Goal: Transaction & Acquisition: Purchase product/service

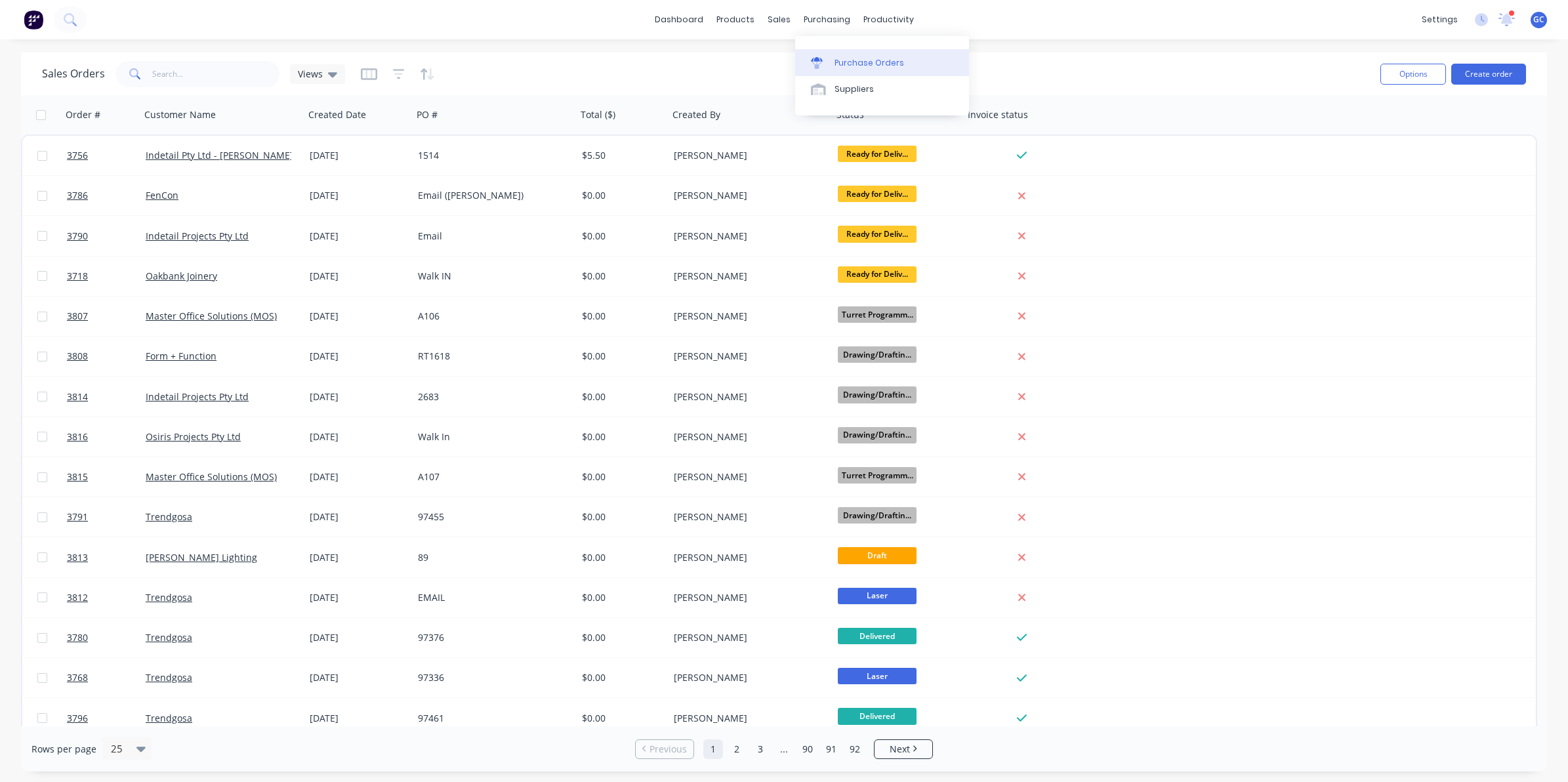
click at [861, 54] on link "Purchase Orders" at bounding box center [882, 62] width 174 height 26
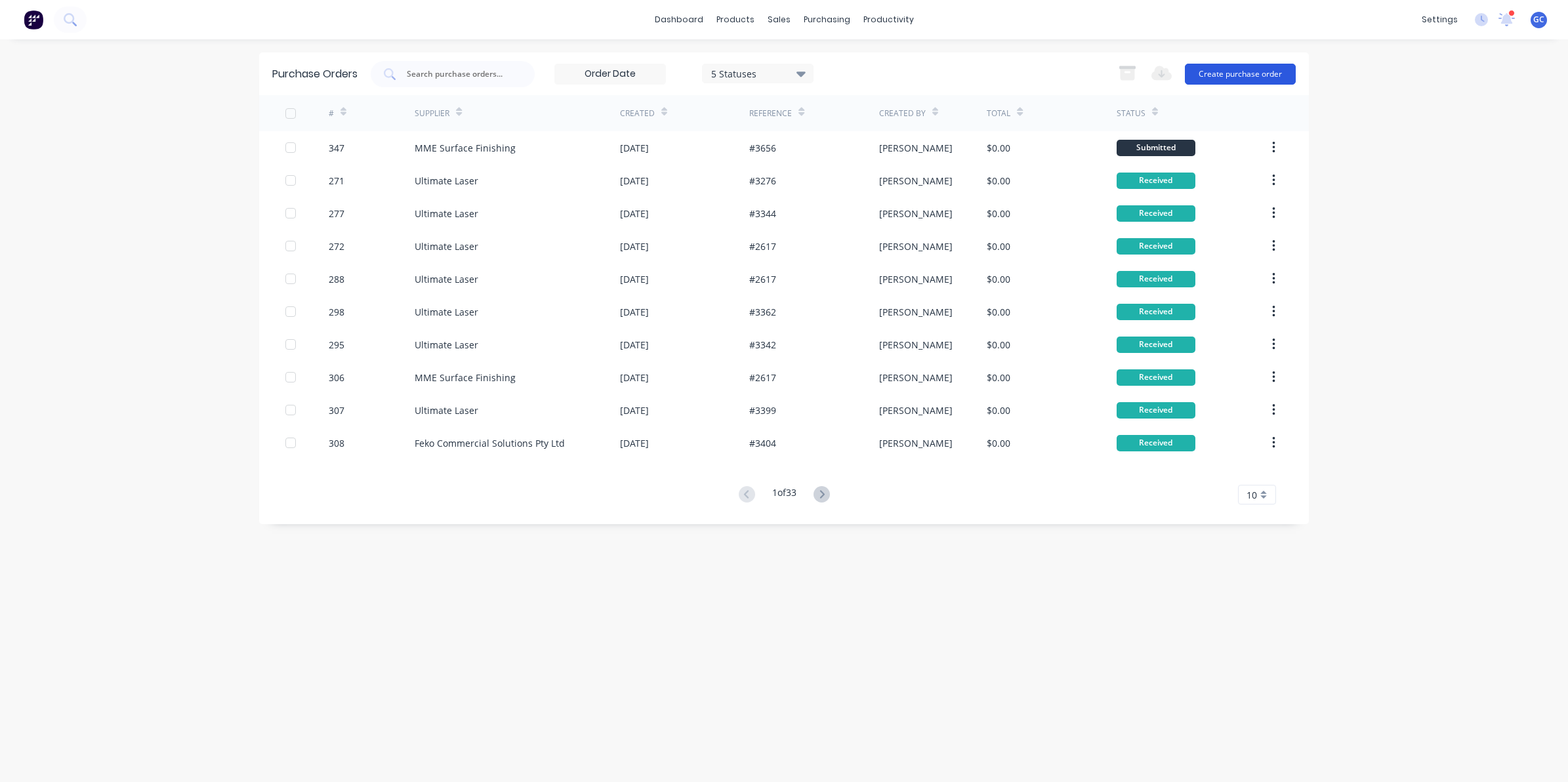
click at [1284, 75] on button "Create purchase order" at bounding box center [1240, 74] width 111 height 21
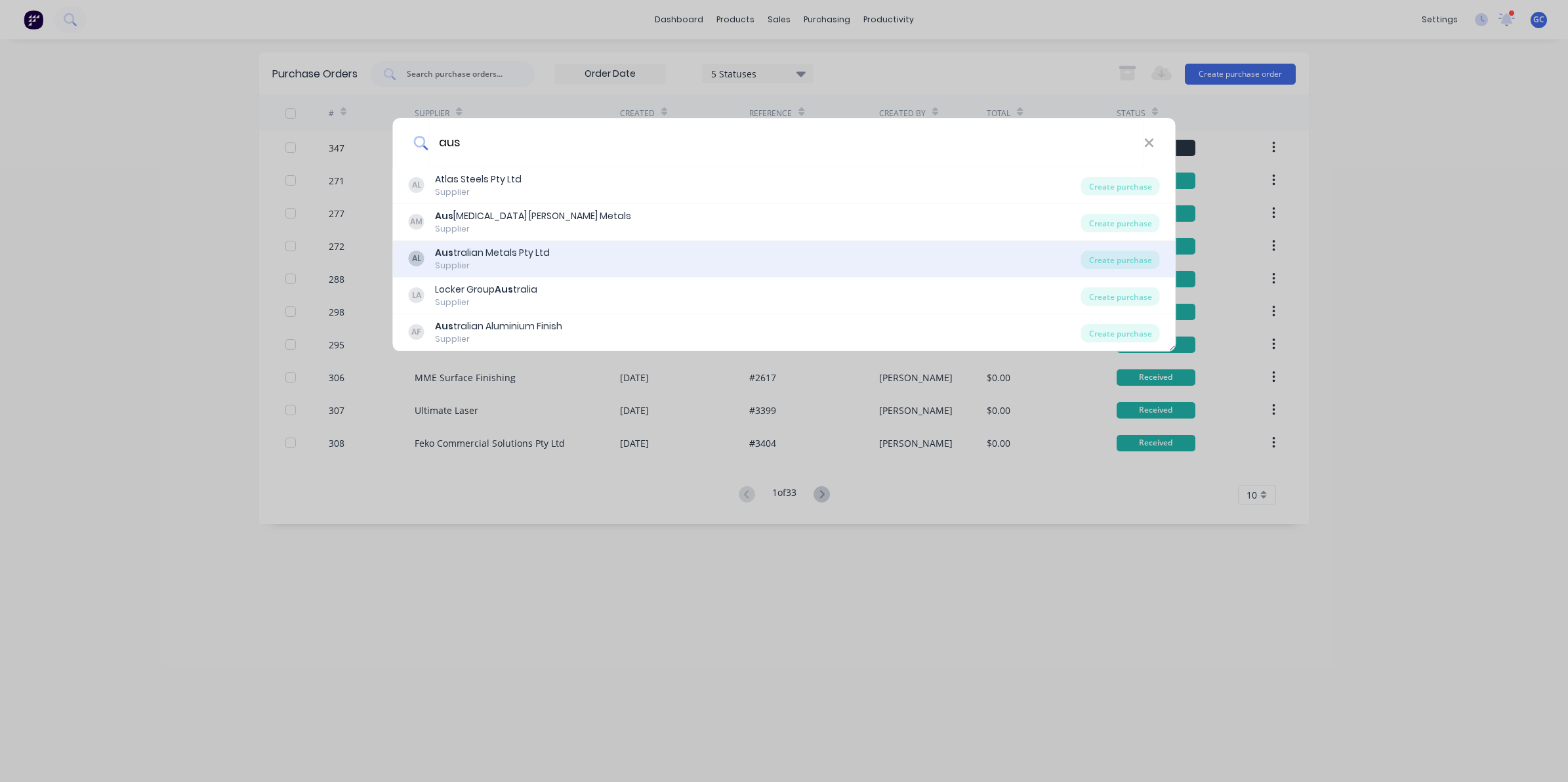
type input "aus"
click at [521, 251] on div "Aus tralian Metals Pty Ltd" at bounding box center [492, 253] width 115 height 14
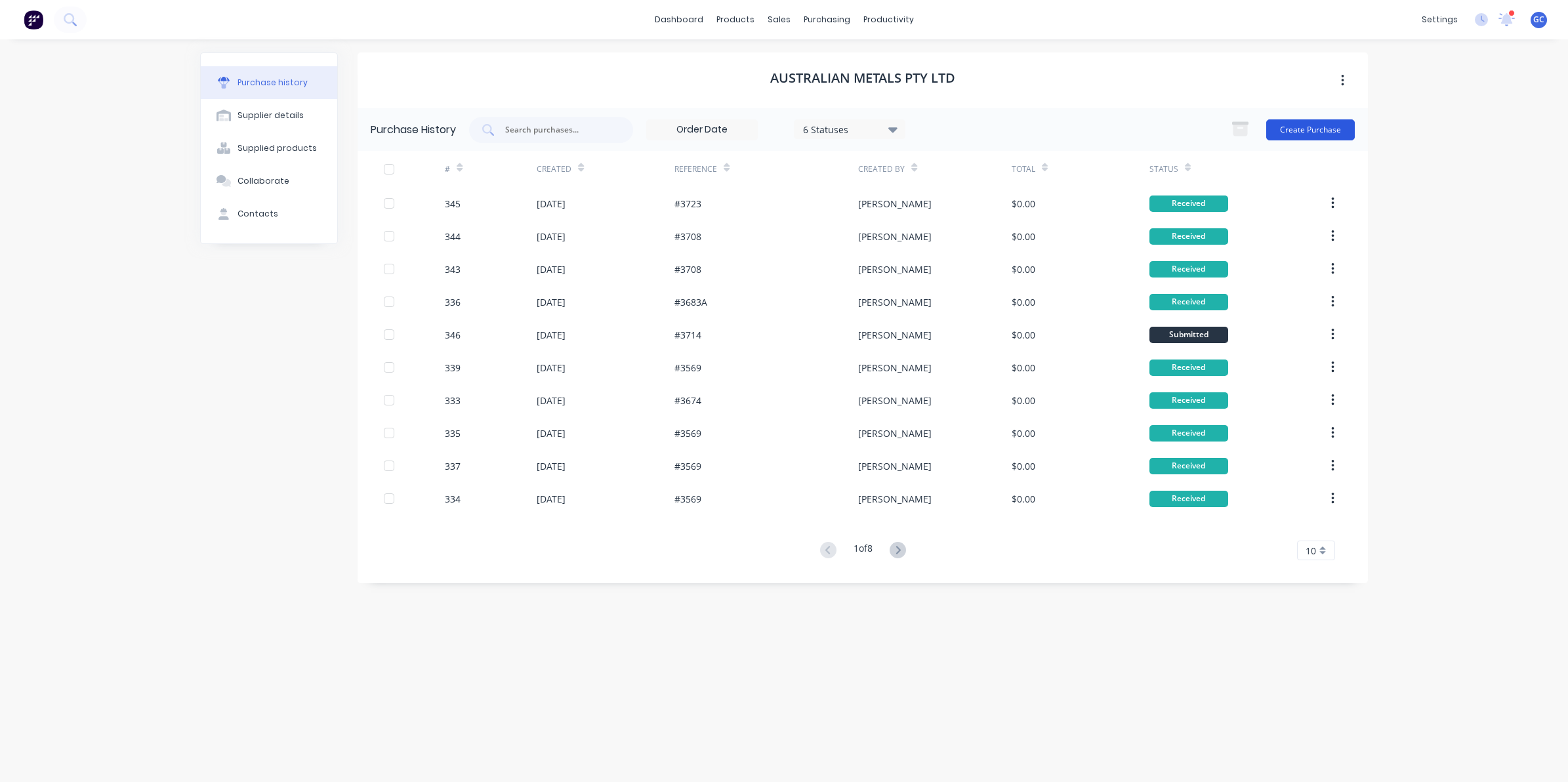
click at [1286, 123] on button "Create Purchase" at bounding box center [1310, 130] width 88 height 21
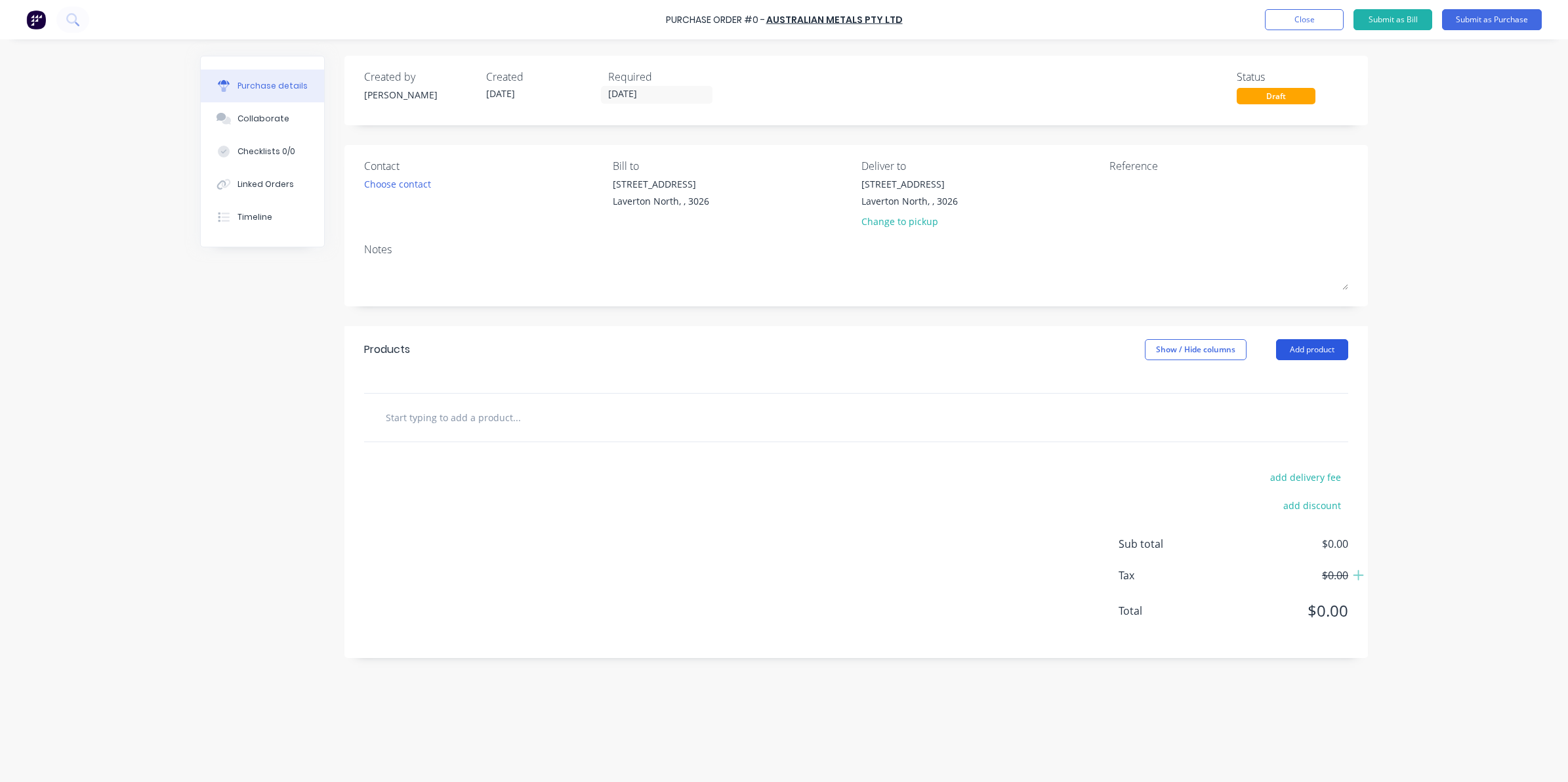
click at [1328, 346] on button "Add product" at bounding box center [1312, 349] width 72 height 21
click at [1288, 420] on button "Basic product" at bounding box center [1286, 409] width 125 height 26
click at [434, 446] on input "1" at bounding box center [436, 439] width 26 height 20
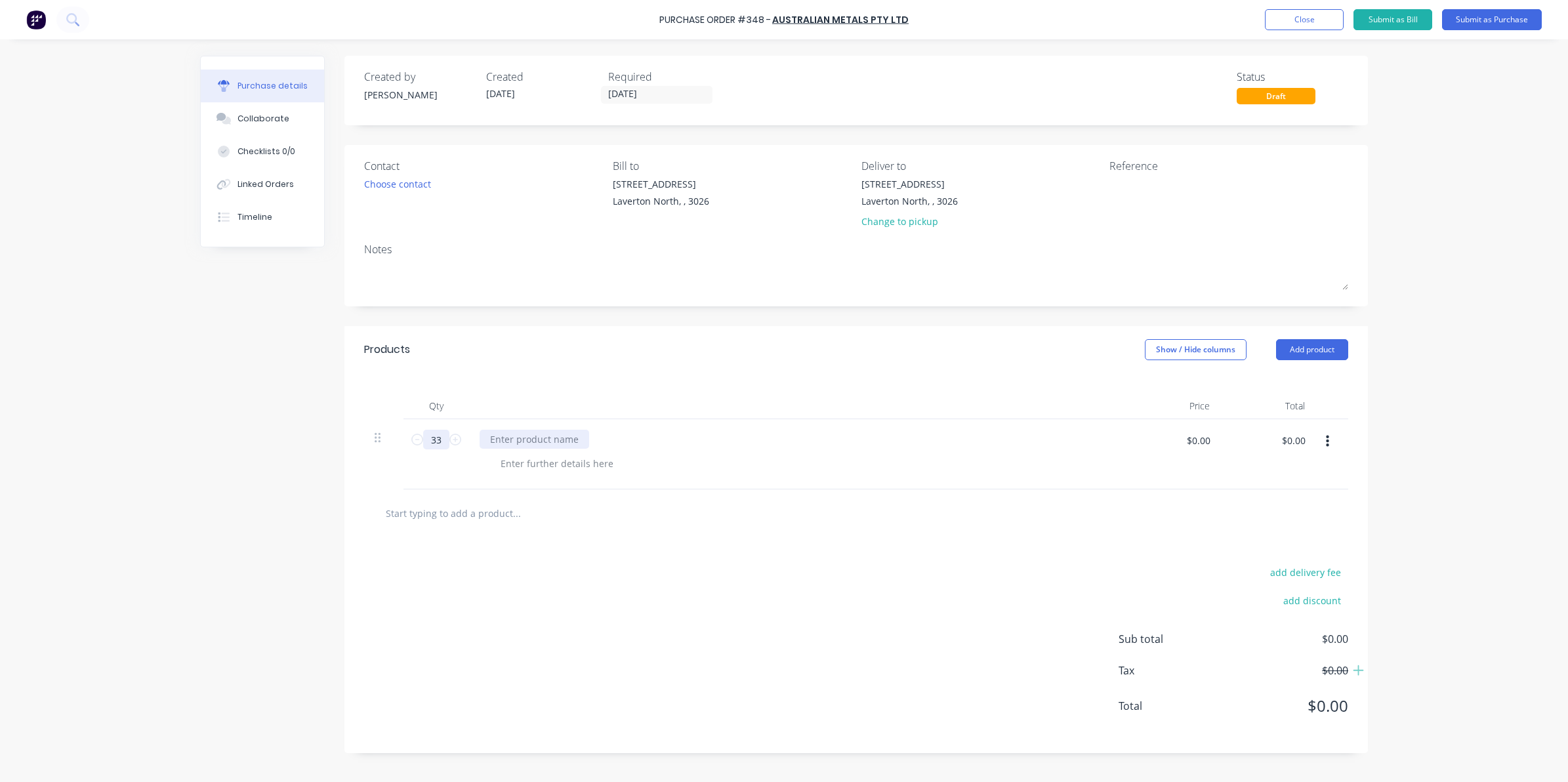
type input "33"
click at [521, 445] on div at bounding box center [534, 439] width 110 height 19
click at [550, 438] on div at bounding box center [534, 439] width 110 height 19
click at [559, 478] on div "Brass panels 1.6mm" at bounding box center [797, 454] width 656 height 70
click at [560, 461] on div at bounding box center [557, 464] width 134 height 19
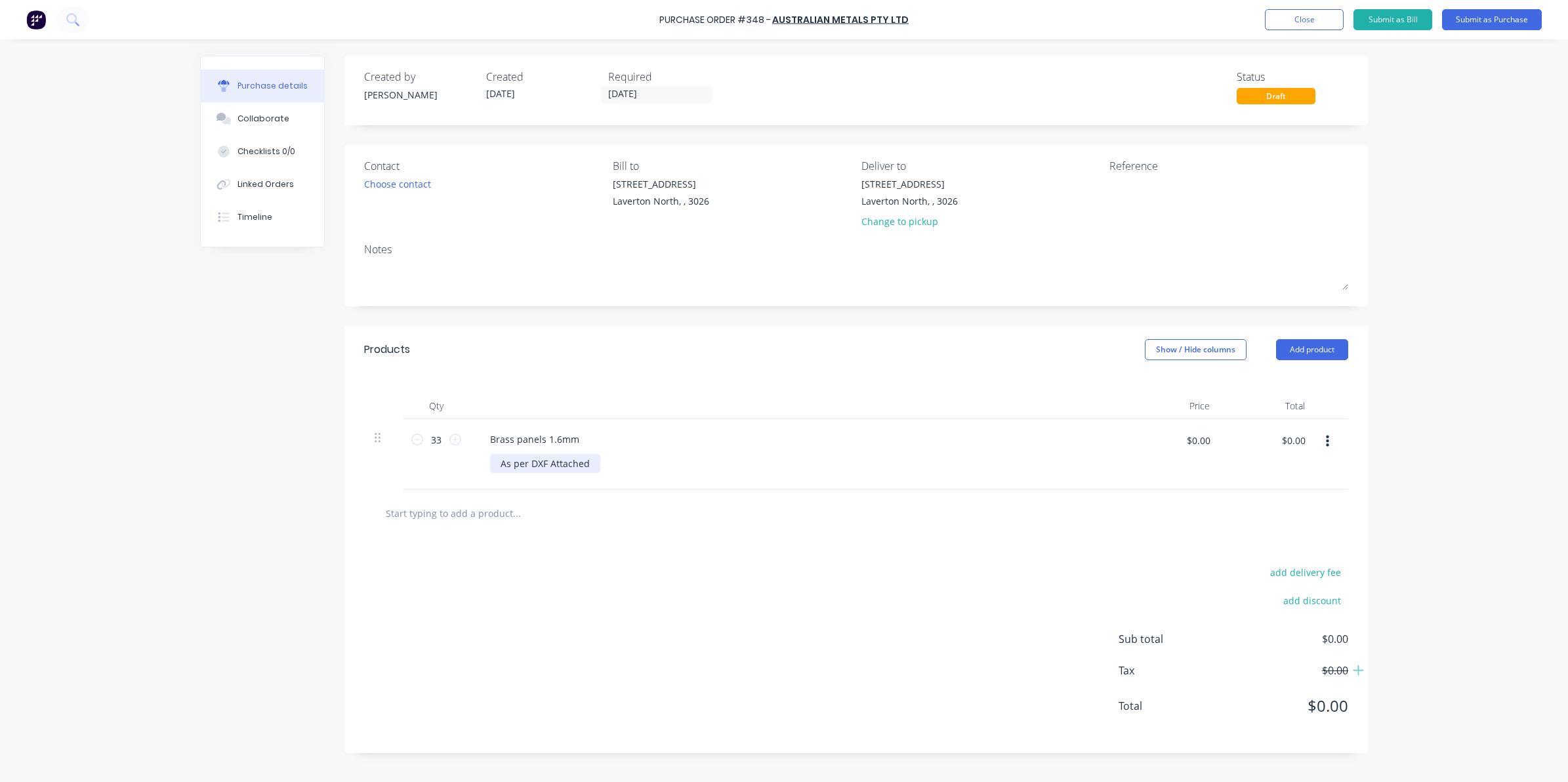
drag, startPoint x: 596, startPoint y: 456, endPoint x: 551, endPoint y: 461, distance: 45.3
click at [551, 461] on div "As per DXF Attached" at bounding box center [545, 464] width 110 height 19
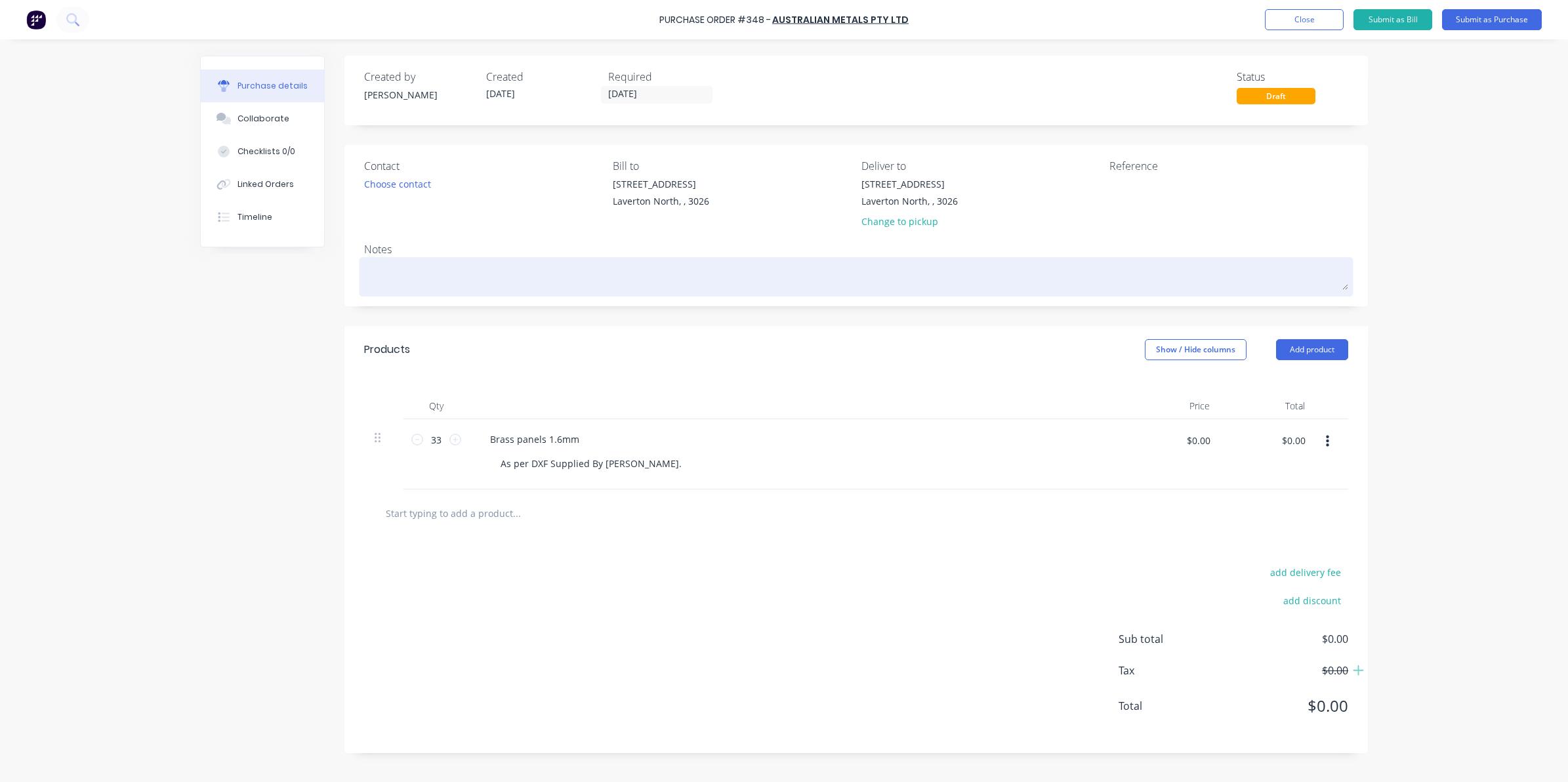
click at [424, 260] on div at bounding box center [856, 277] width 984 height 33
click at [424, 270] on textarea at bounding box center [856, 275] width 984 height 29
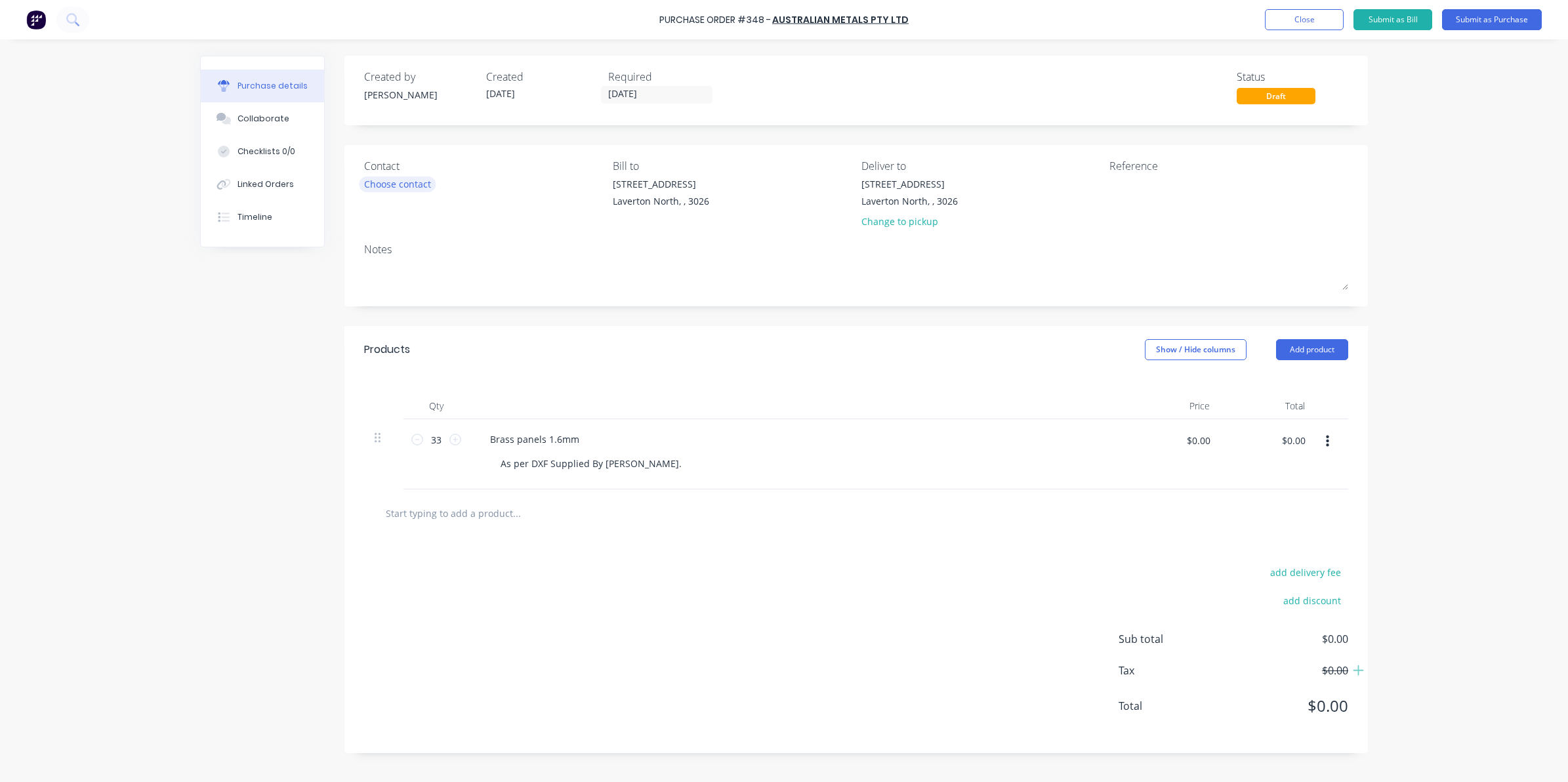
click at [423, 184] on div "Choose contact" at bounding box center [397, 184] width 67 height 14
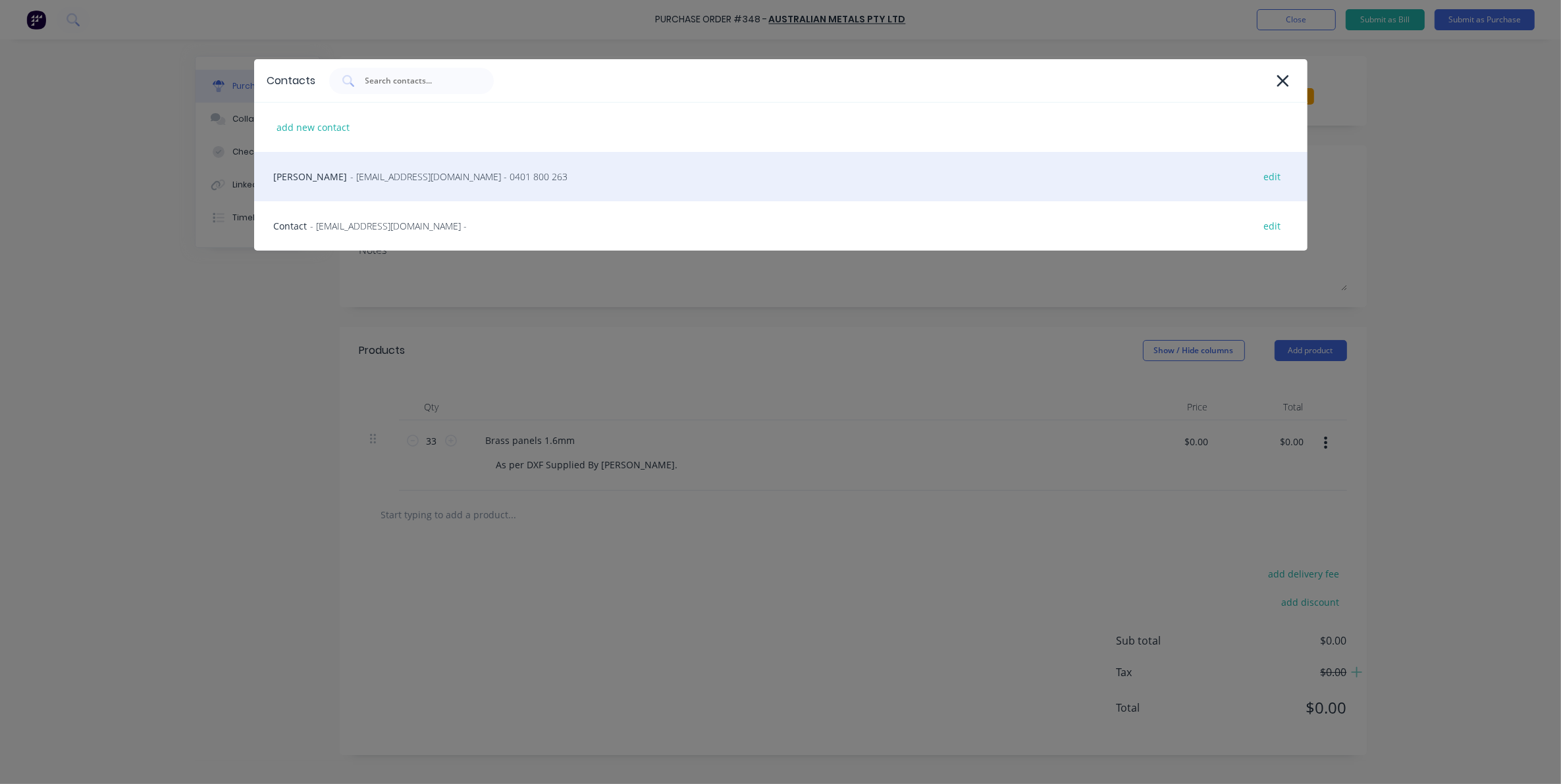
click at [376, 186] on div "Chris - sales@australianmetals.com.au - 0401 800 263 edit" at bounding box center [781, 176] width 1053 height 49
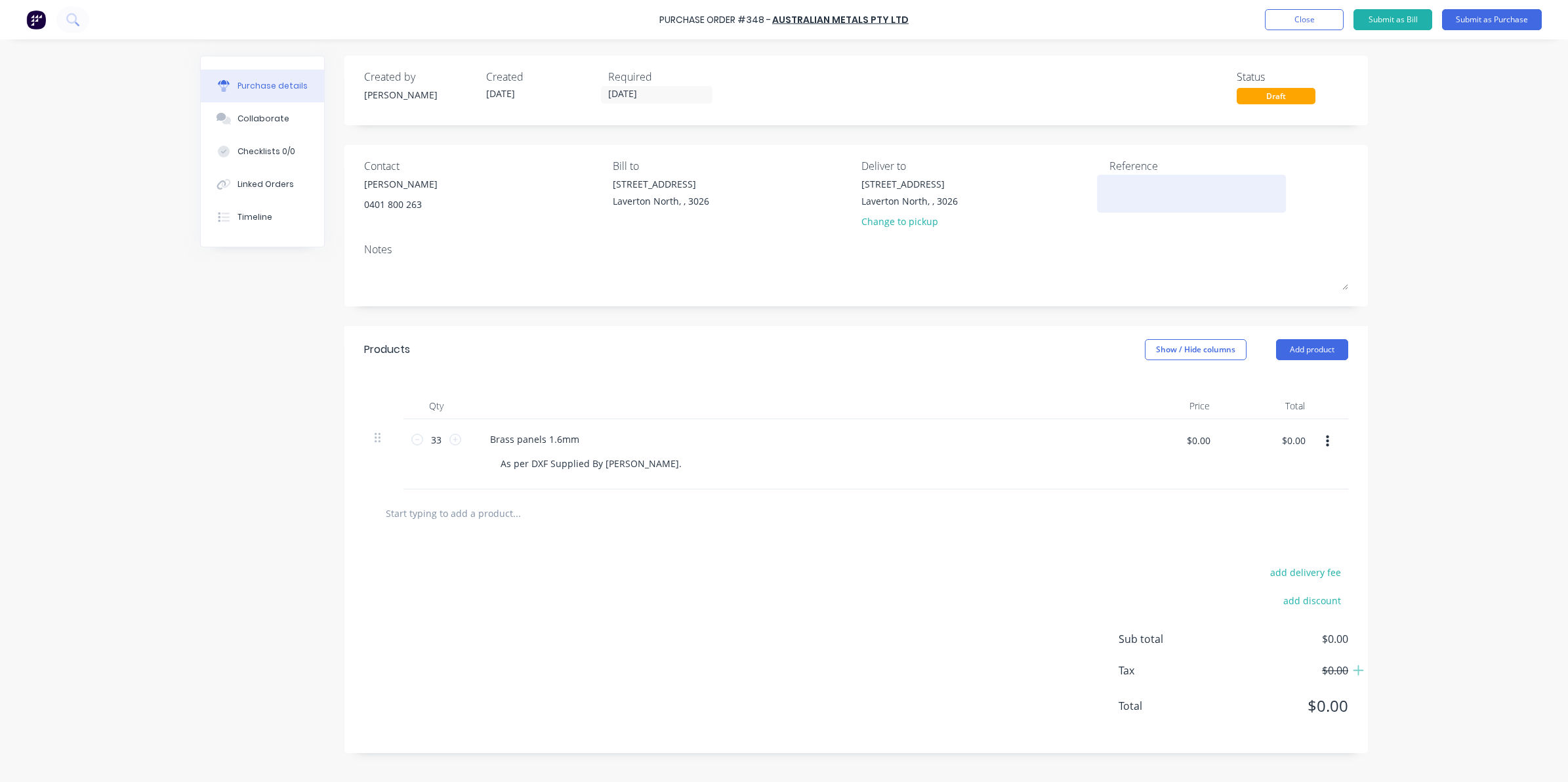
click at [1156, 189] on textarea at bounding box center [1192, 192] width 164 height 29
type textarea "#"
type textarea "x"
type textarea "#3"
type textarea "x"
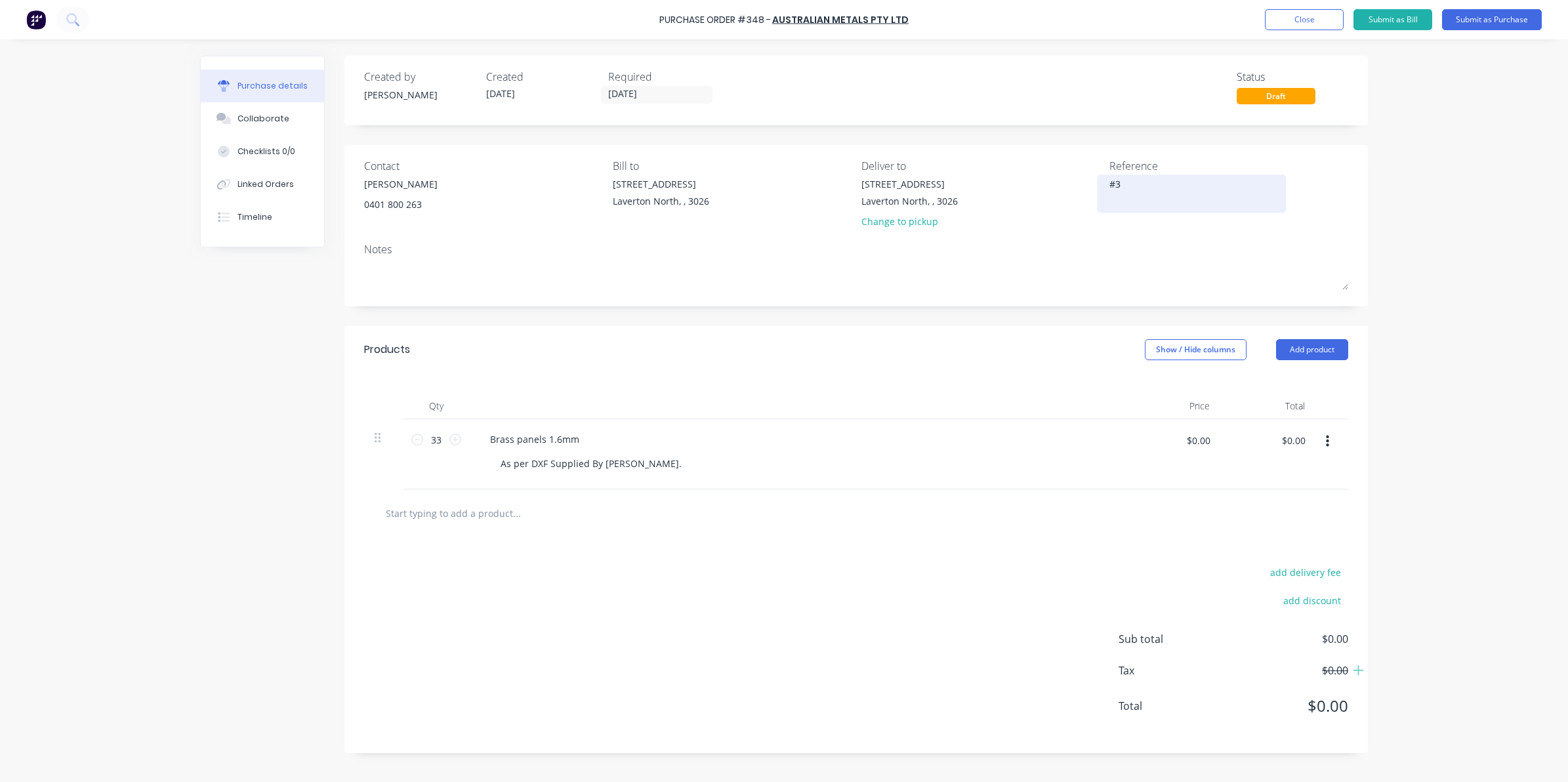
type textarea "#36"
type textarea "x"
type textarea "#366"
type textarea "x"
type textarea "#3667"
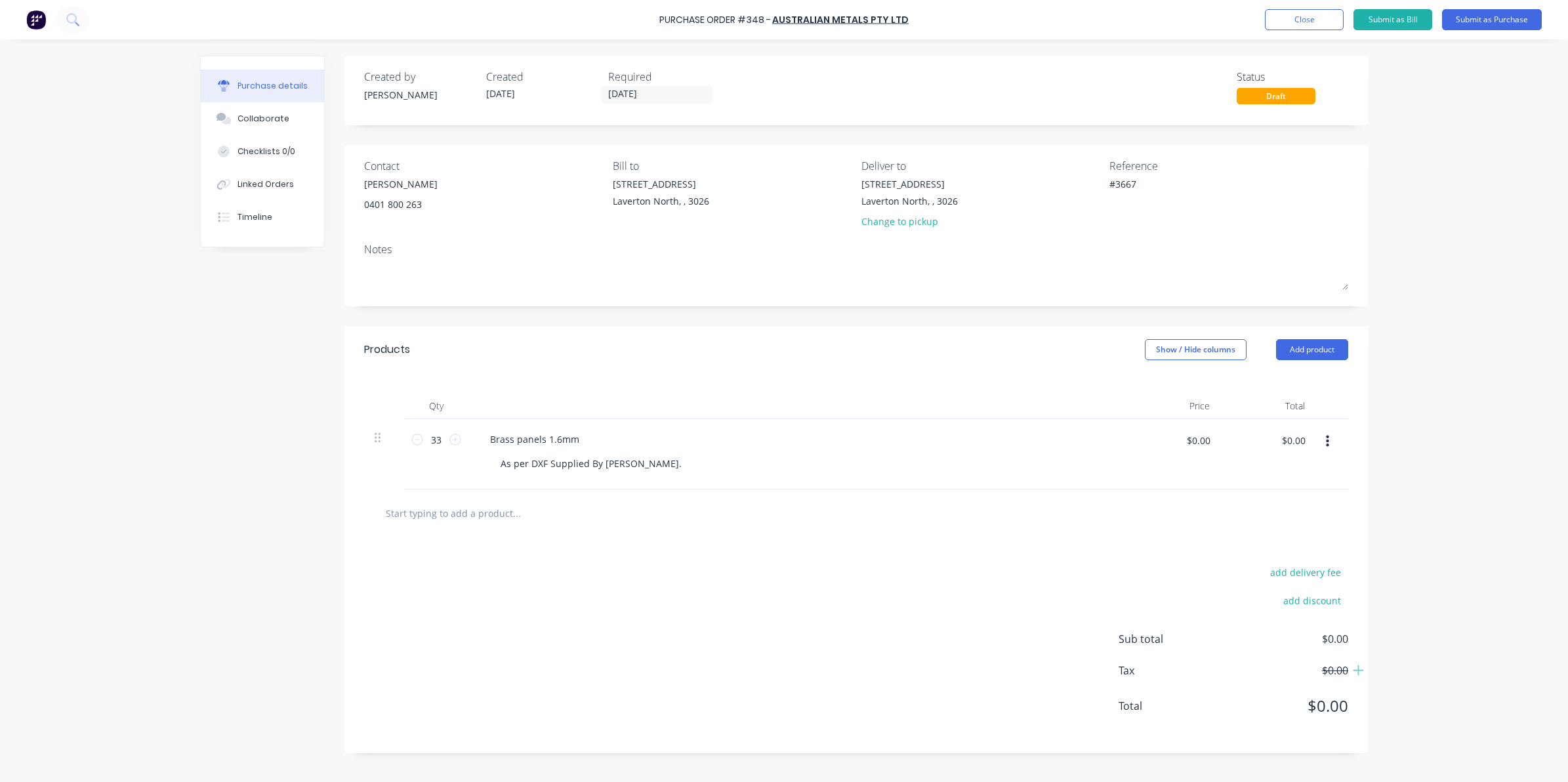
type textarea "x"
type textarea "#3667"
click at [645, 80] on div "Required" at bounding box center [663, 77] width 112 height 16
click at [628, 87] on label "15/08/25" at bounding box center [656, 94] width 112 height 17
click at [628, 87] on input "15/08/25" at bounding box center [656, 94] width 110 height 16
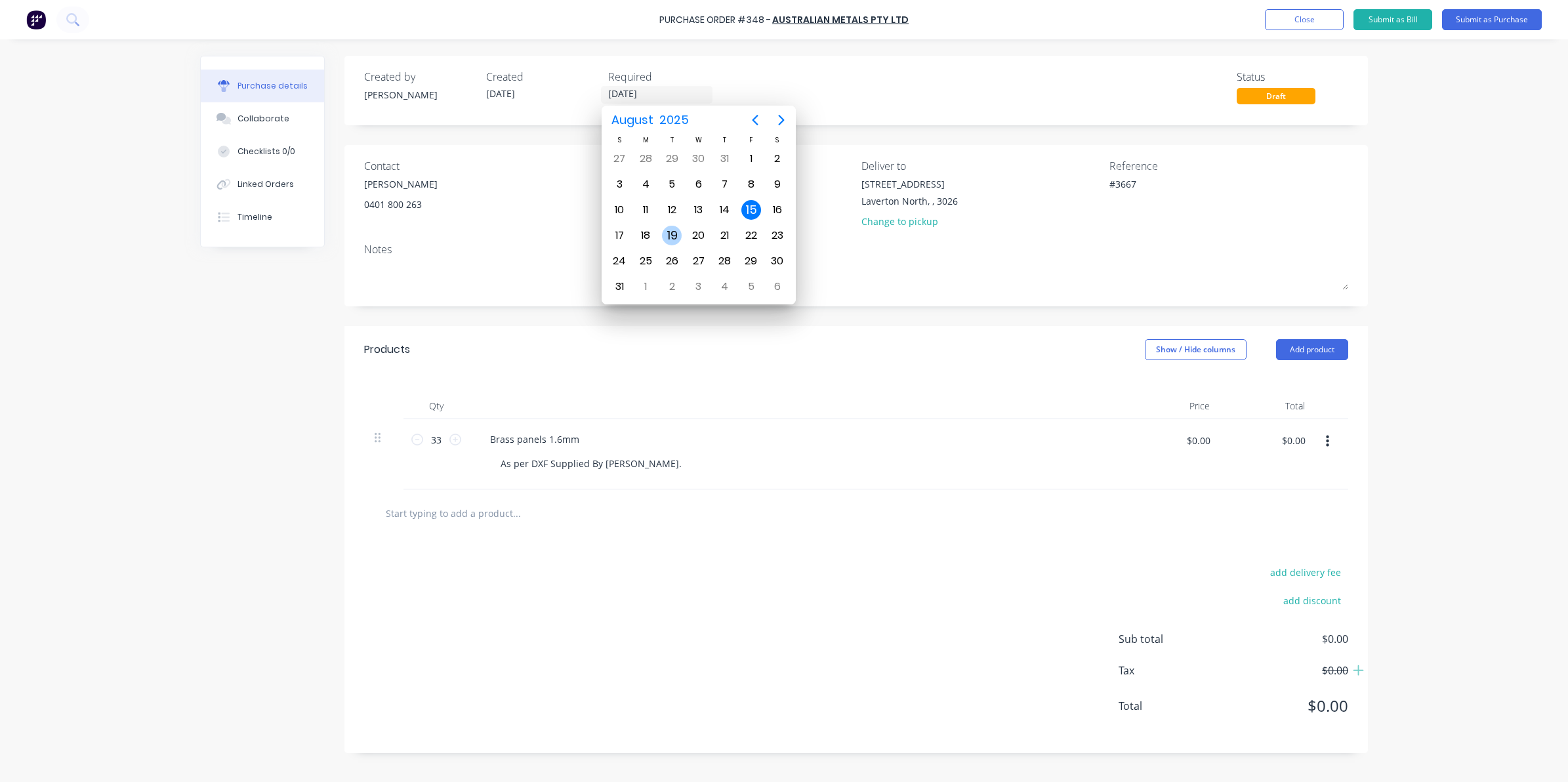
click at [664, 234] on div "19" at bounding box center [672, 235] width 20 height 20
type textarea "x"
type input "19/08/25"
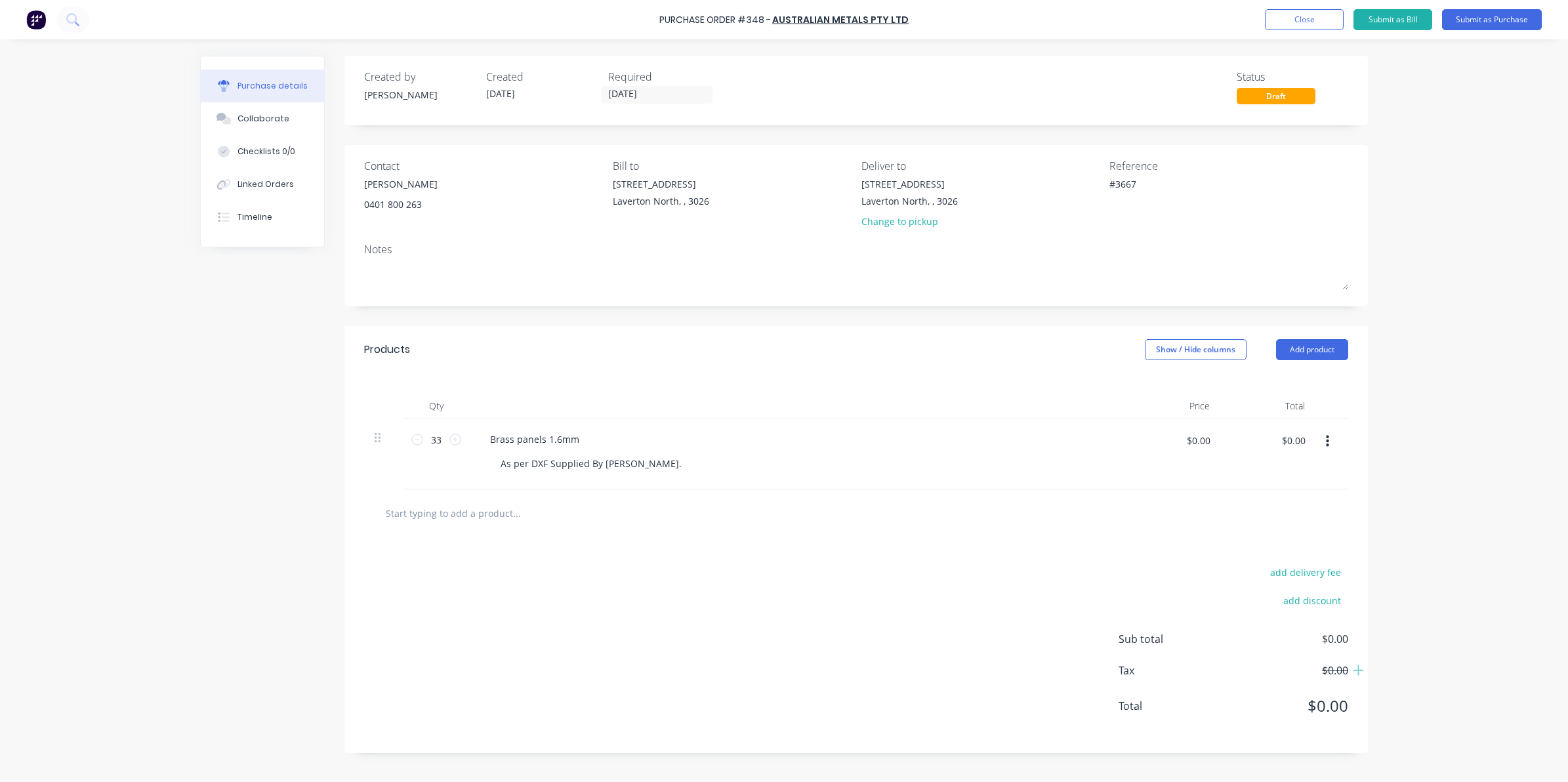
click at [602, 382] on div "Qty Price Total 33 33 Brass panels 1.6mm As per DXF Supplied By Abbin Eng. $0.0…" at bounding box center [856, 432] width 1024 height 116
click at [470, 202] on div "Chris 0401 800 263" at bounding box center [483, 194] width 239 height 34
click at [439, 174] on div "Contact Chris 0401 800 263" at bounding box center [483, 196] width 239 height 77
click at [414, 166] on div "Contact" at bounding box center [483, 166] width 239 height 16
click at [407, 163] on div "Contact" at bounding box center [483, 166] width 239 height 16
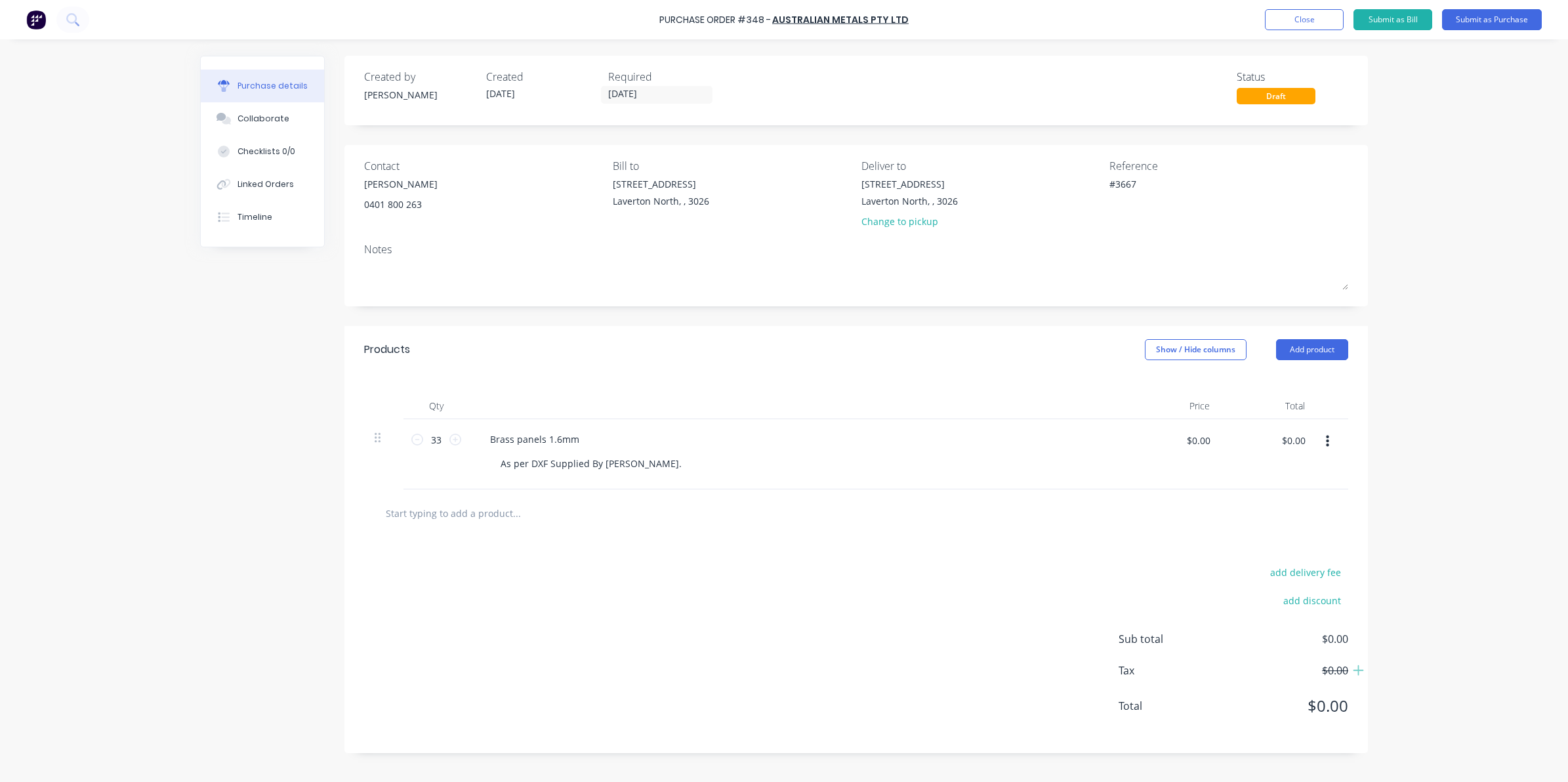
click at [392, 104] on div "Created by Gino" at bounding box center [419, 87] width 112 height 35
click at [387, 99] on div "Gino" at bounding box center [419, 95] width 112 height 14
click at [402, 155] on div "Contact Chris 0401 800 263 Bill to 11 Westside Drive Laverton North, , 3026 Del…" at bounding box center [856, 226] width 1024 height 162
click at [398, 181] on div "Chris" at bounding box center [400, 184] width 74 height 14
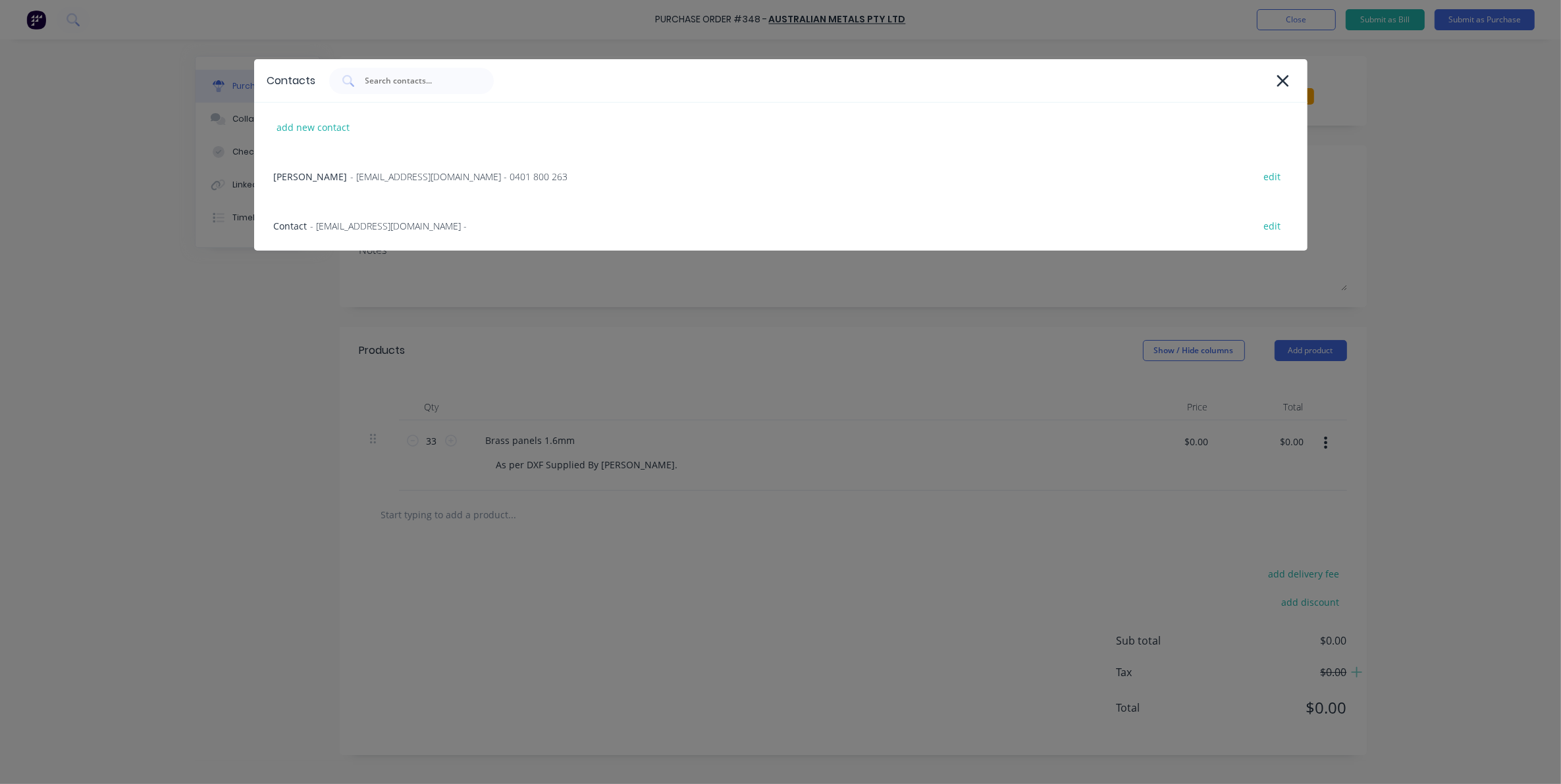
click at [1456, 140] on div "Contacts add new contact Chris - sales@australianmetals.com.au - 0401 800 263 e…" at bounding box center [780, 392] width 1561 height 784
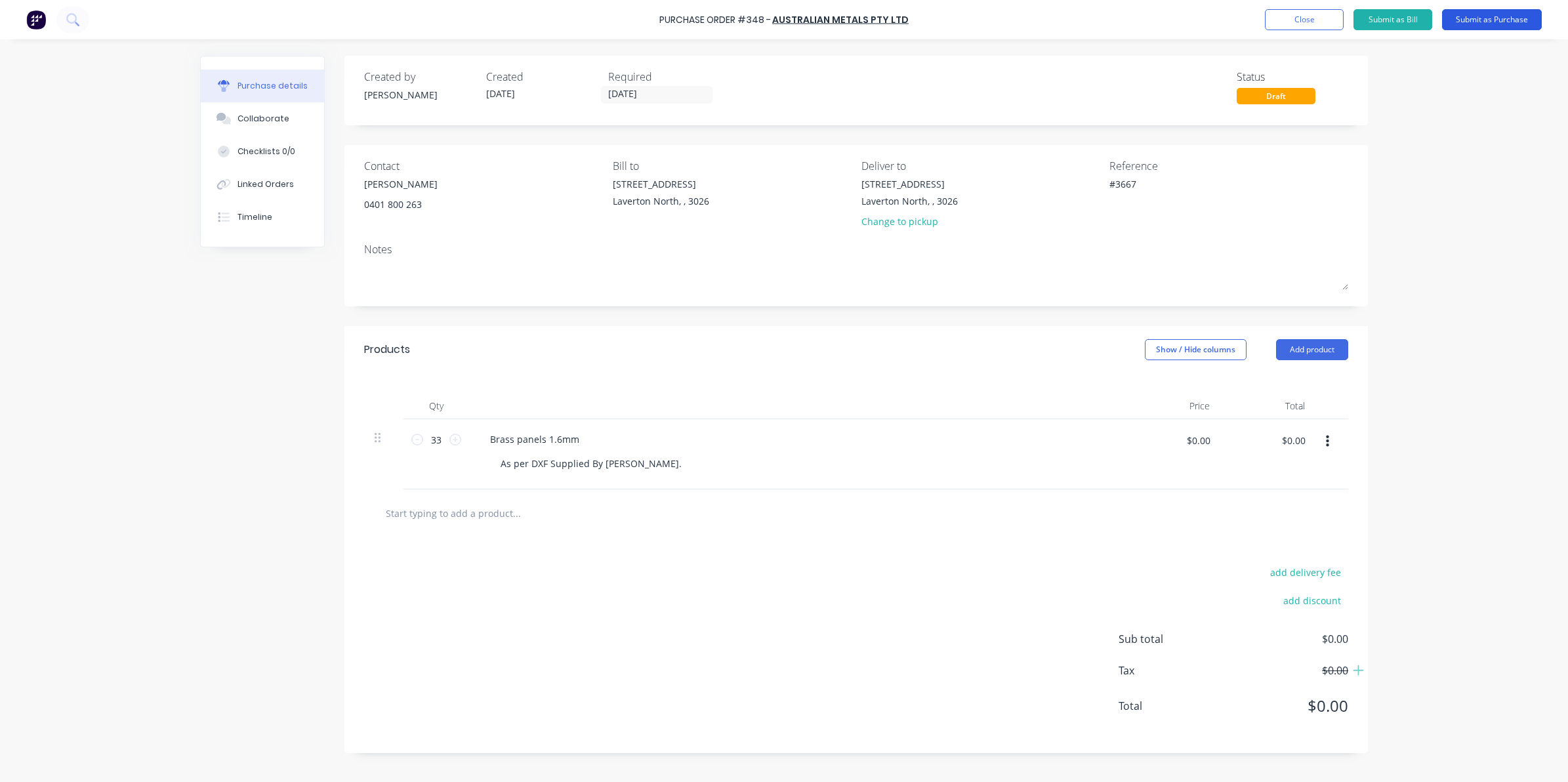
click at [1487, 20] on button "Submit as Purchase" at bounding box center [1492, 20] width 99 height 21
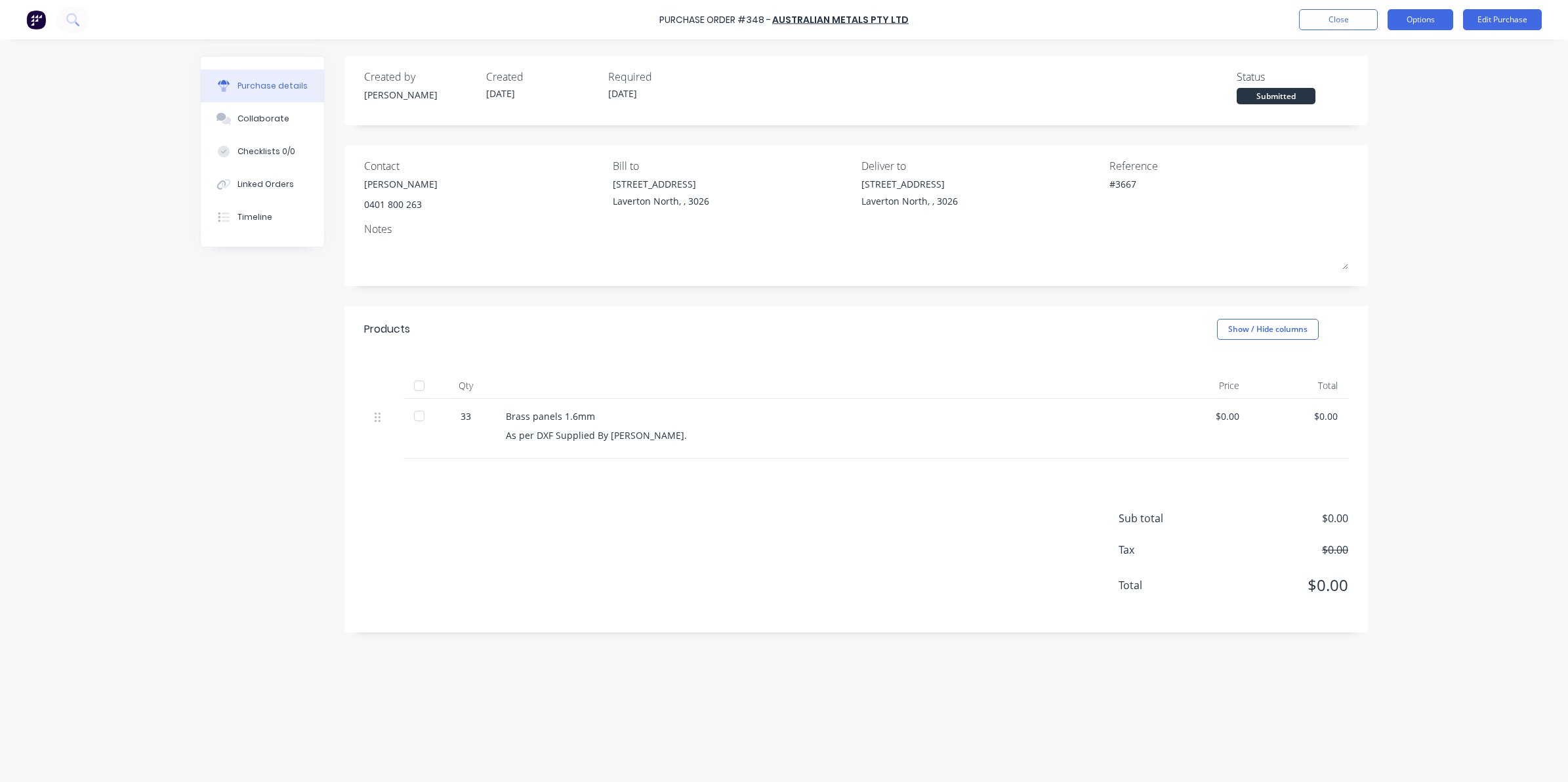
click at [1405, 20] on button "Options" at bounding box center [1421, 20] width 66 height 21
click at [1370, 56] on div "Print / Email" at bounding box center [1391, 54] width 101 height 19
click at [1399, 112] on div "Without pricing" at bounding box center [1391, 106] width 101 height 19
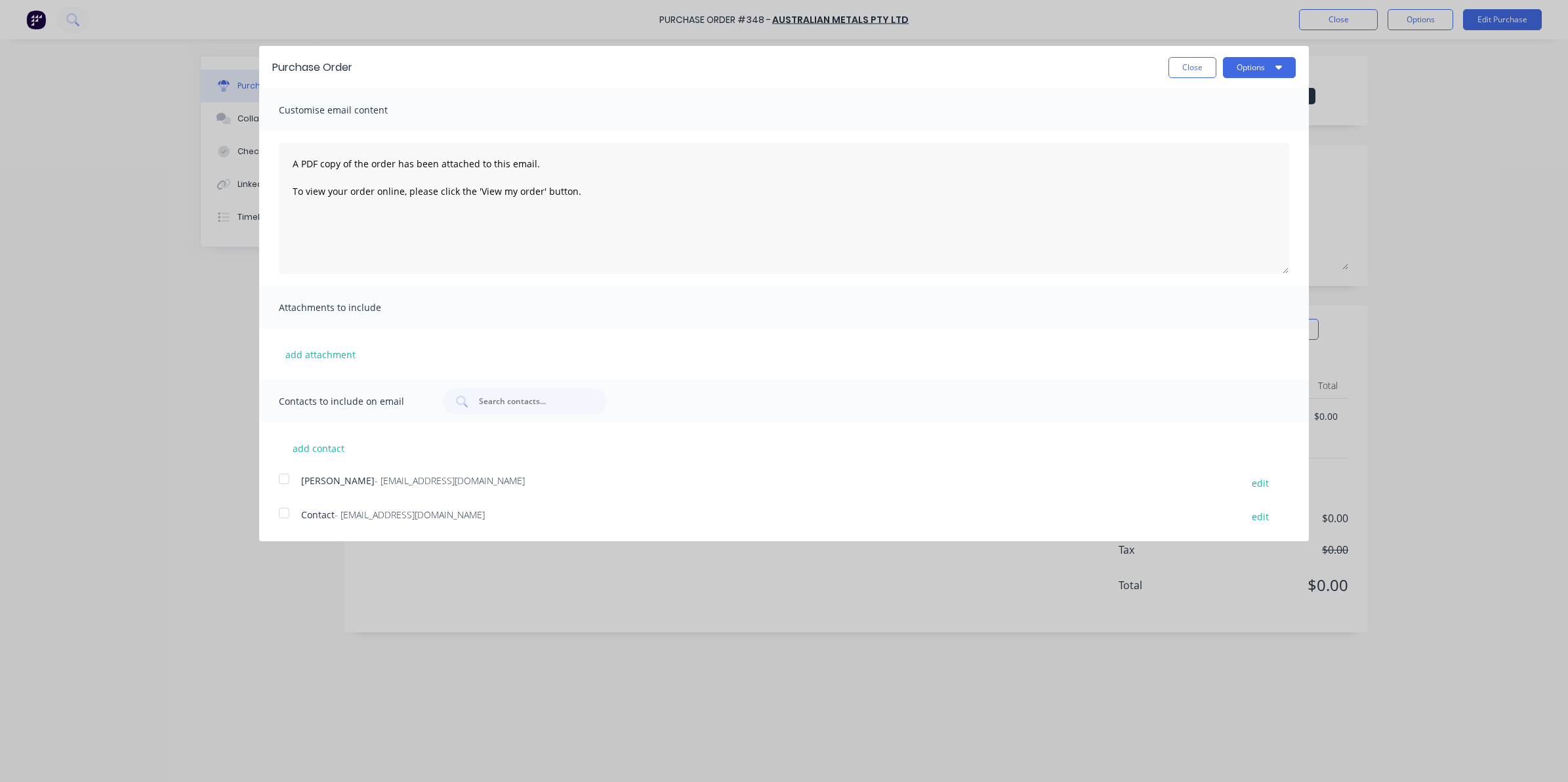
click at [276, 522] on div at bounding box center [284, 513] width 26 height 26
click at [281, 512] on div at bounding box center [284, 513] width 26 height 26
click at [319, 510] on span "Contact" at bounding box center [317, 515] width 34 height 12
click at [1253, 76] on div "Purchase Order Close Options" at bounding box center [784, 67] width 1050 height 42
click at [1270, 57] on button "Options" at bounding box center [1259, 67] width 73 height 21
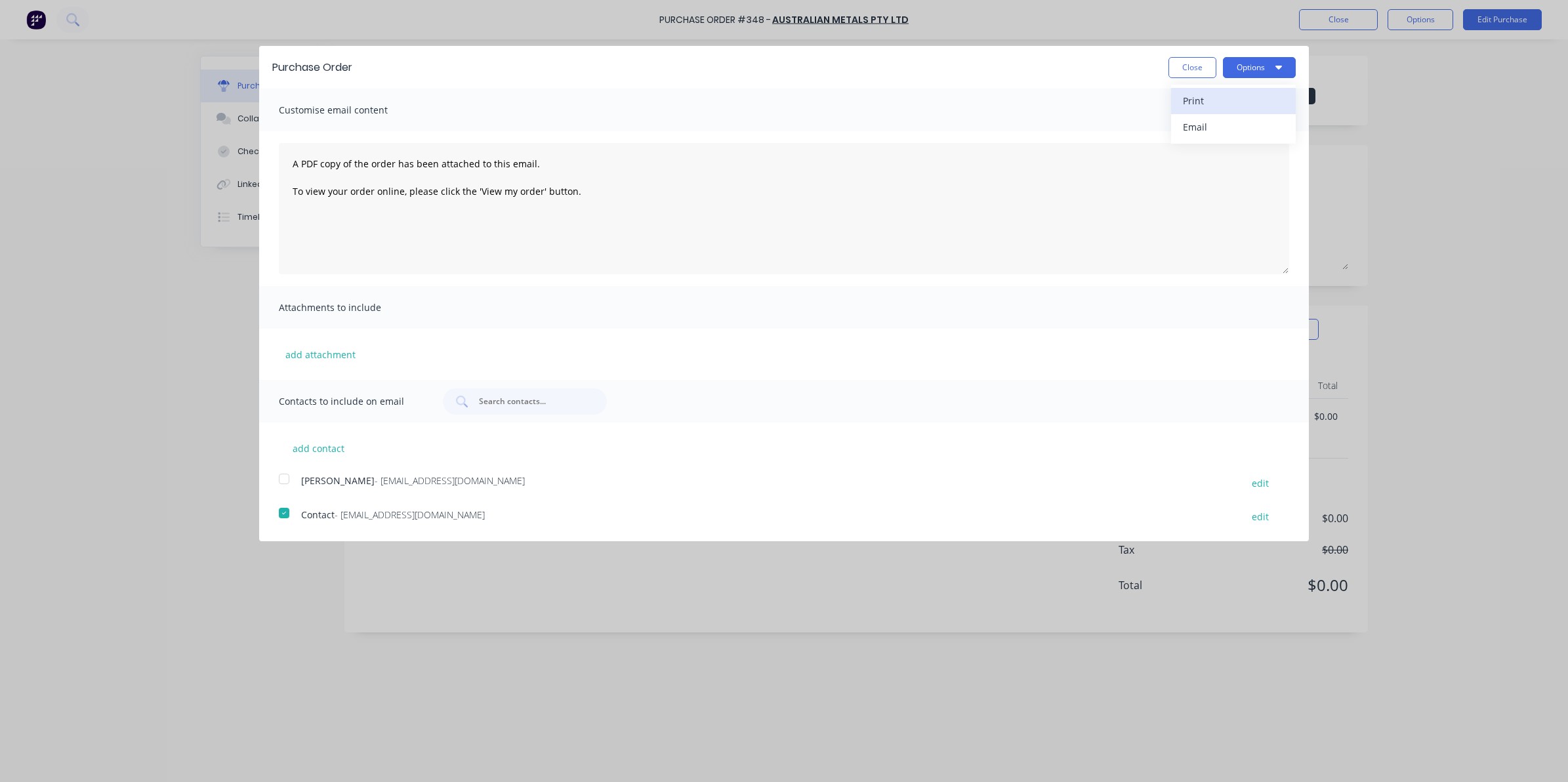
click at [1232, 95] on div "Print" at bounding box center [1233, 100] width 101 height 19
click at [1271, 64] on button "Options" at bounding box center [1259, 67] width 73 height 21
click at [1236, 66] on button "Options" at bounding box center [1259, 67] width 73 height 21
click at [1200, 103] on div "Print" at bounding box center [1233, 100] width 101 height 19
click at [1206, 66] on button "Close" at bounding box center [1192, 67] width 48 height 21
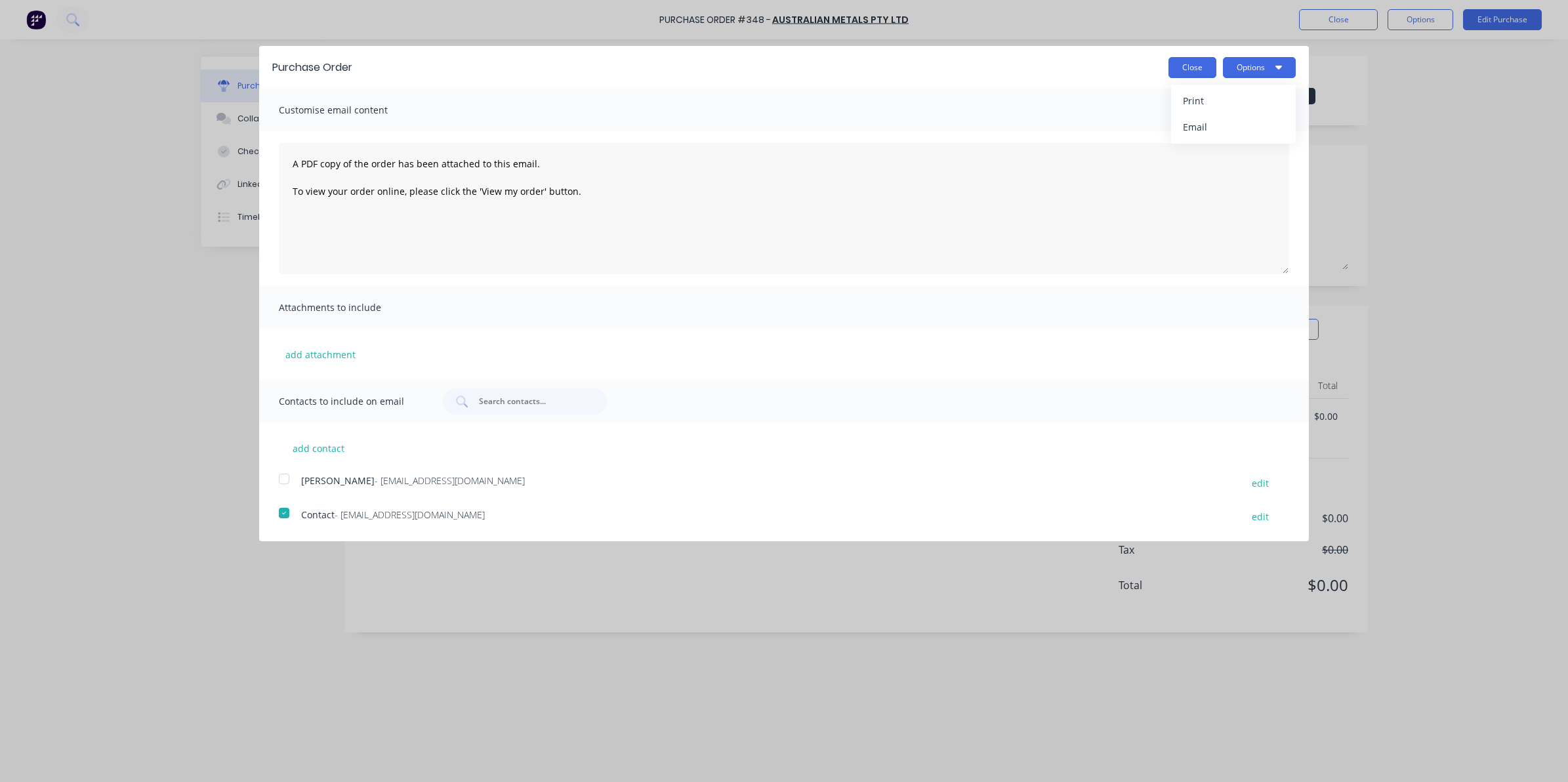
type textarea "x"
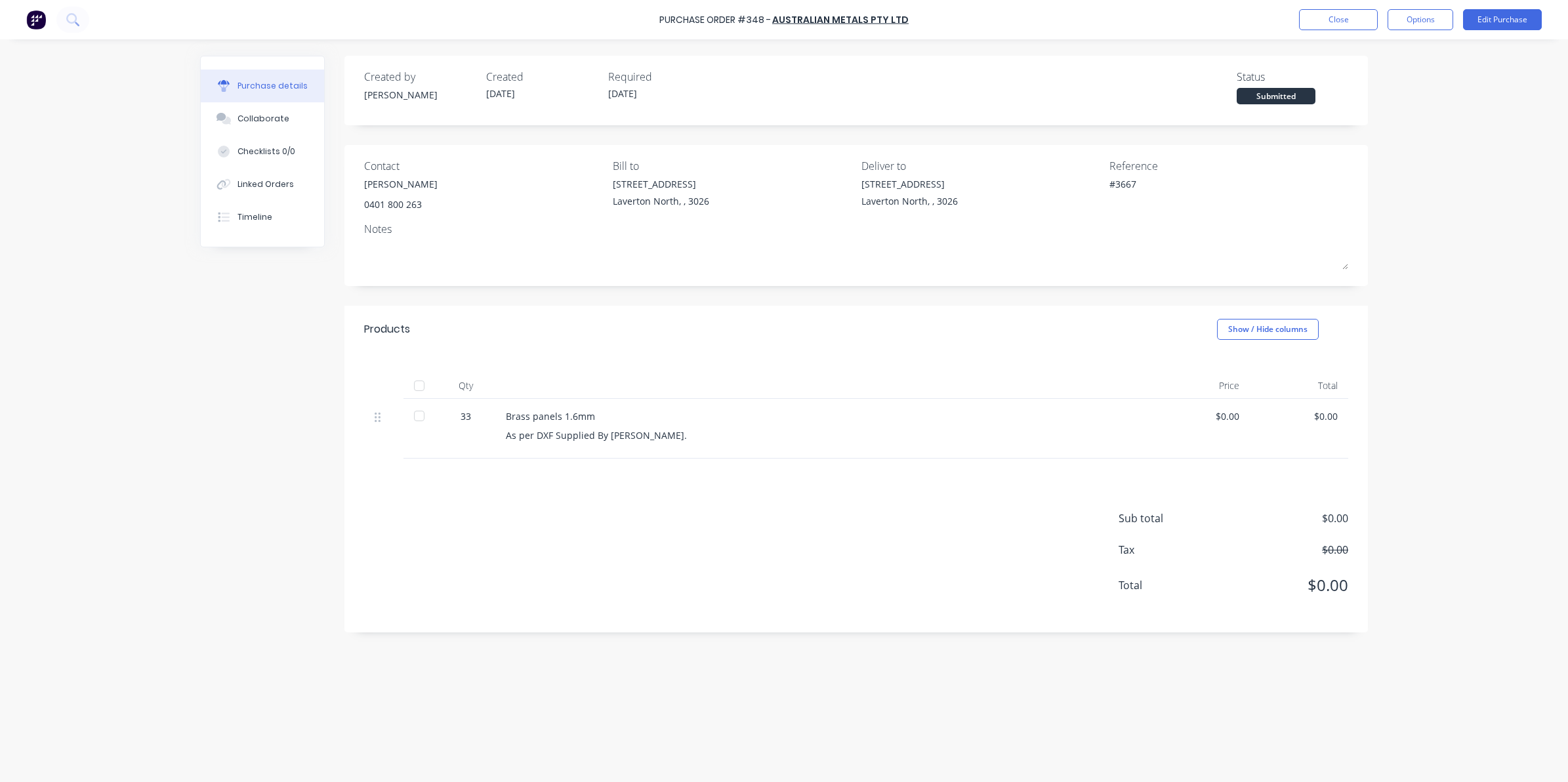
click at [837, 352] on div "Products Show / Hide columns" at bounding box center [856, 330] width 1024 height 48
click at [1339, 17] on button "Close" at bounding box center [1338, 20] width 79 height 21
